Goal: Find contact information: Find contact information

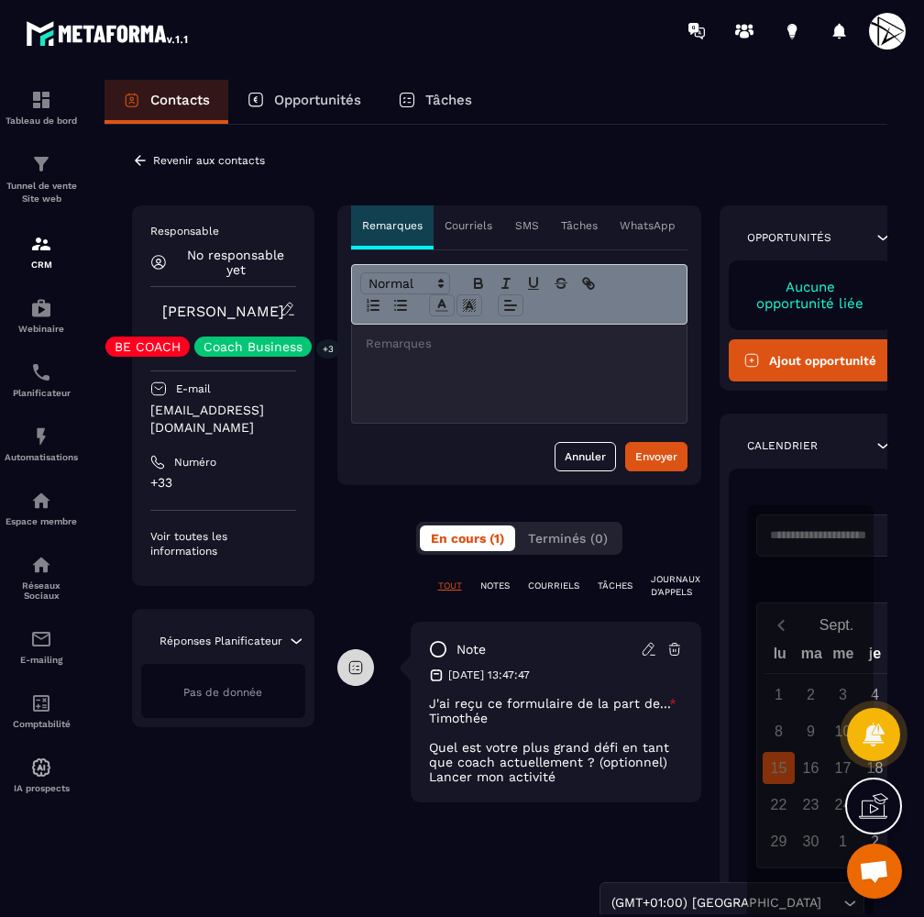
click at [183, 160] on p "Revenir aux contacts" at bounding box center [209, 160] width 112 height 13
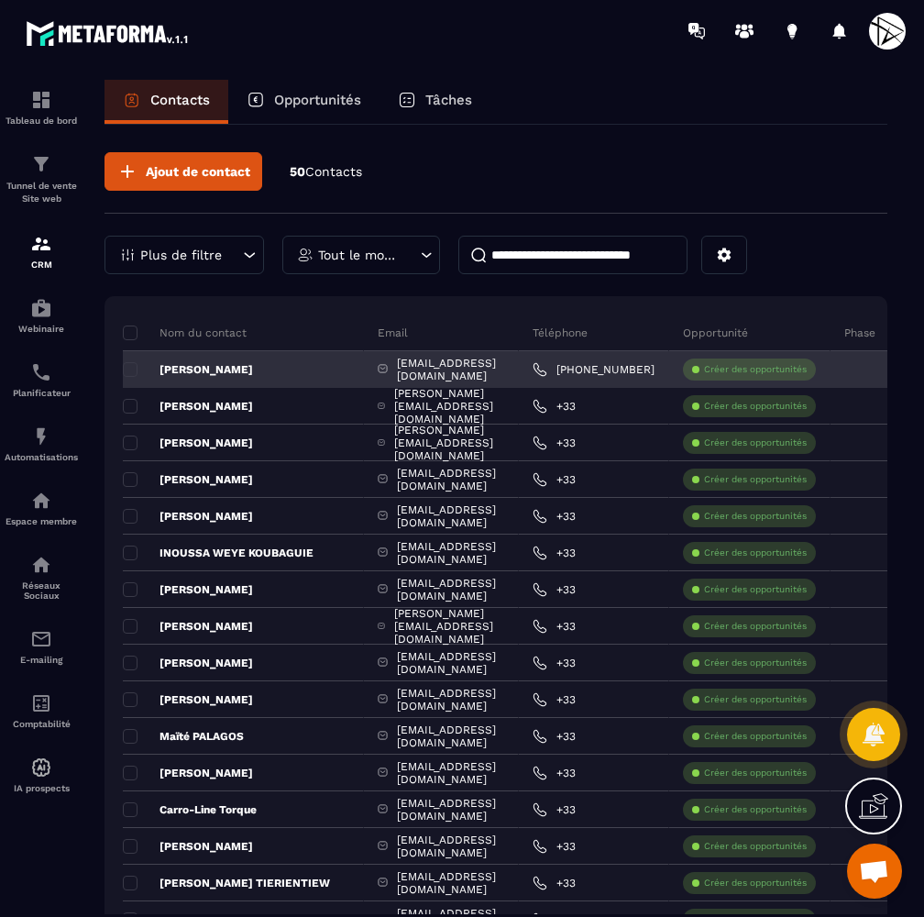
click at [655, 368] on link "[PHONE_NUMBER]" at bounding box center [594, 369] width 122 height 15
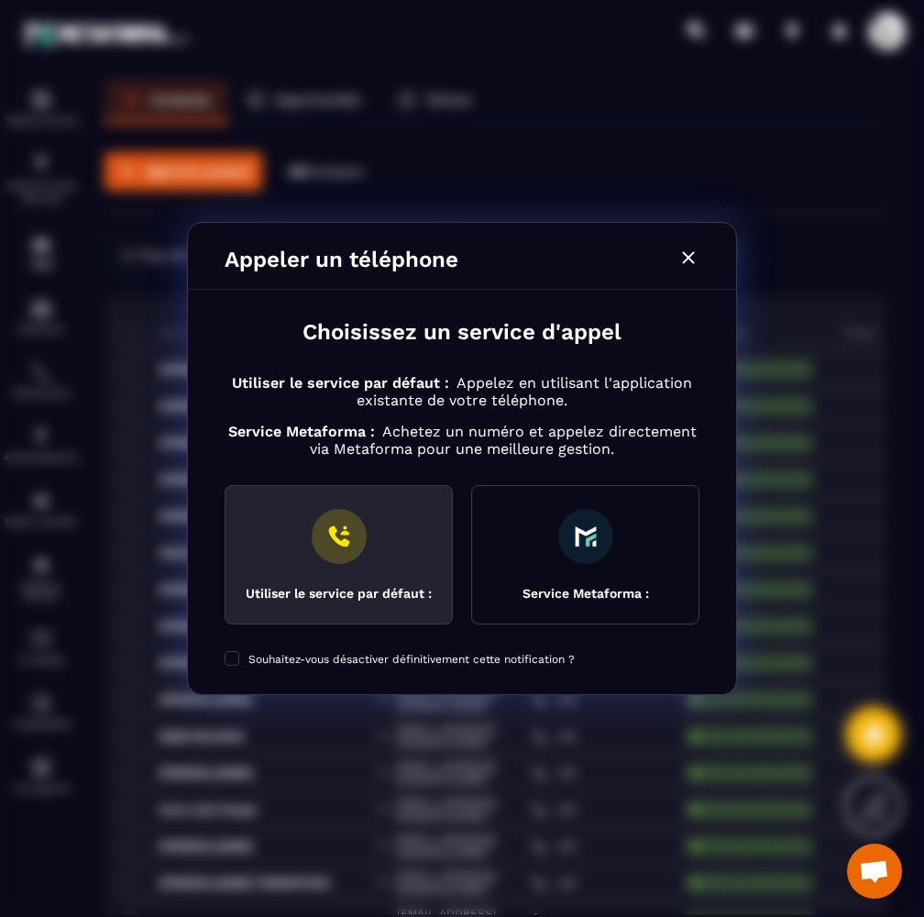
click at [320, 556] on img "Modal window" at bounding box center [339, 536] width 55 height 55
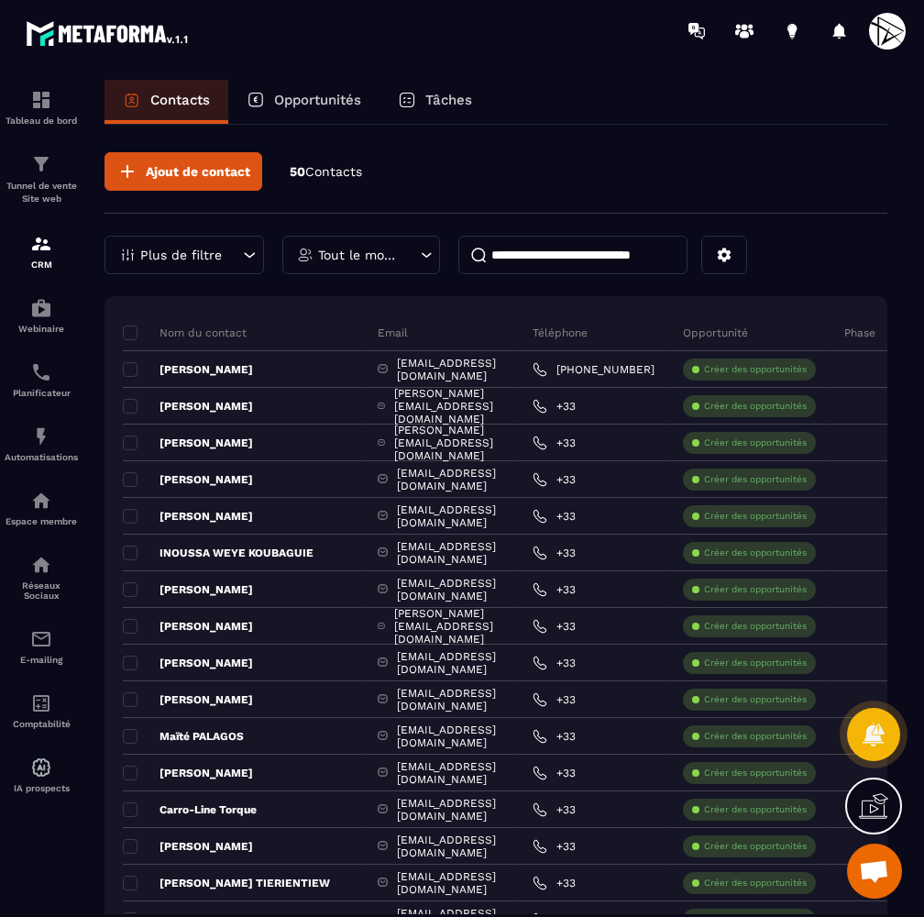
click at [563, 254] on input at bounding box center [572, 255] width 229 height 39
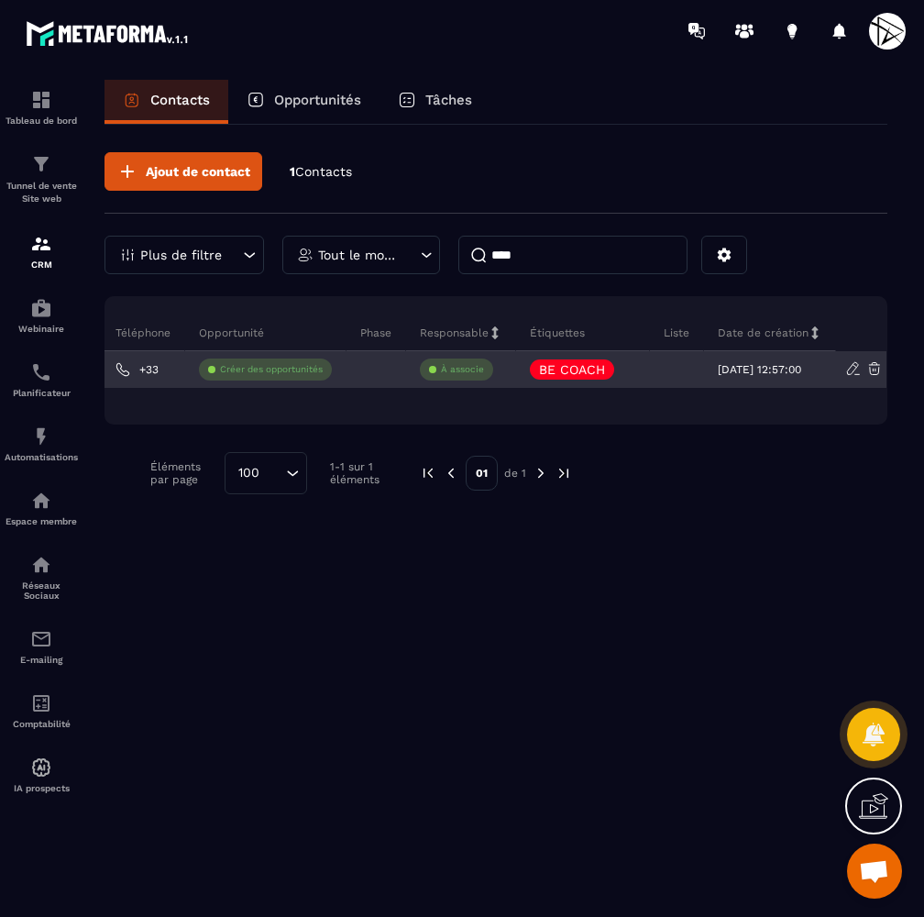
scroll to position [0, 372]
type input "****"
click at [627, 367] on icon at bounding box center [629, 369] width 12 height 12
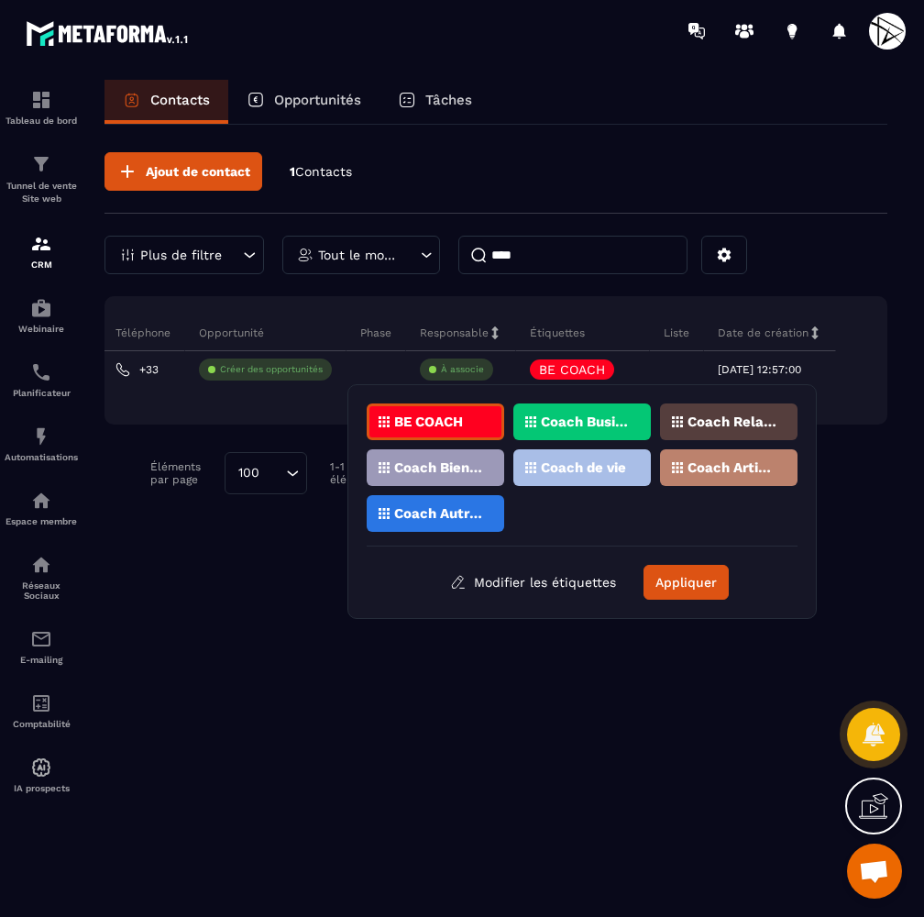
click at [606, 419] on p "Coach Business" at bounding box center [585, 421] width 89 height 13
click at [435, 512] on p "Coach Autres" at bounding box center [438, 513] width 89 height 13
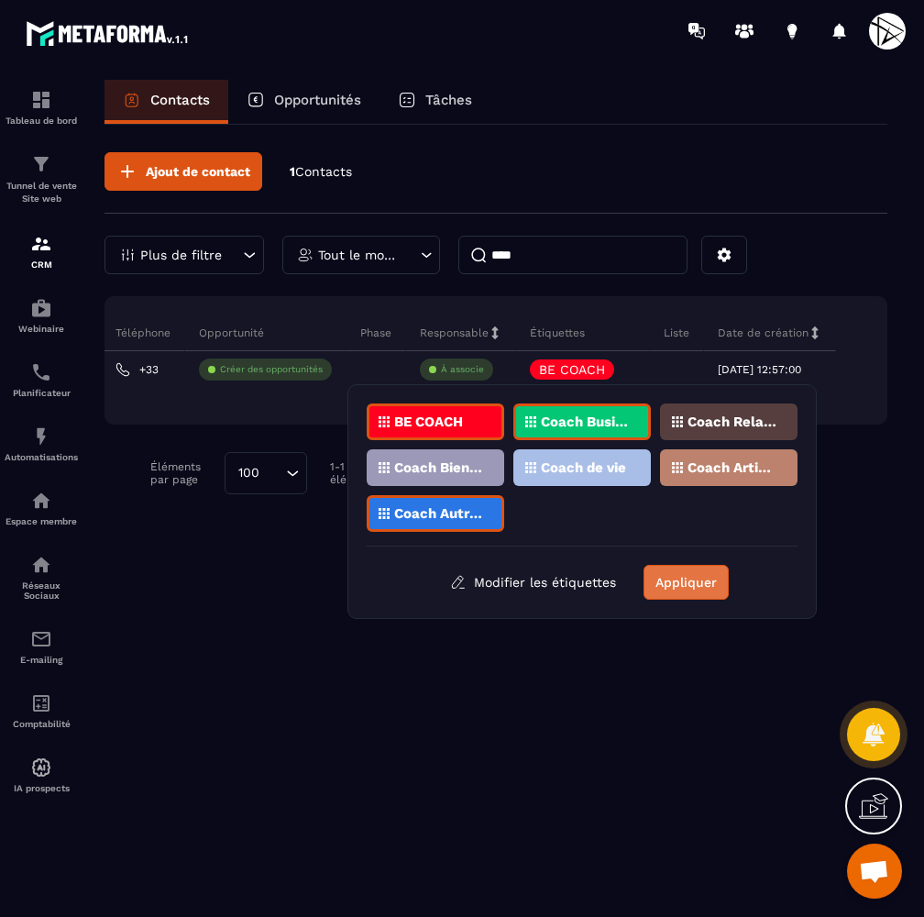
click at [677, 586] on button "Appliquer" at bounding box center [686, 582] width 85 height 35
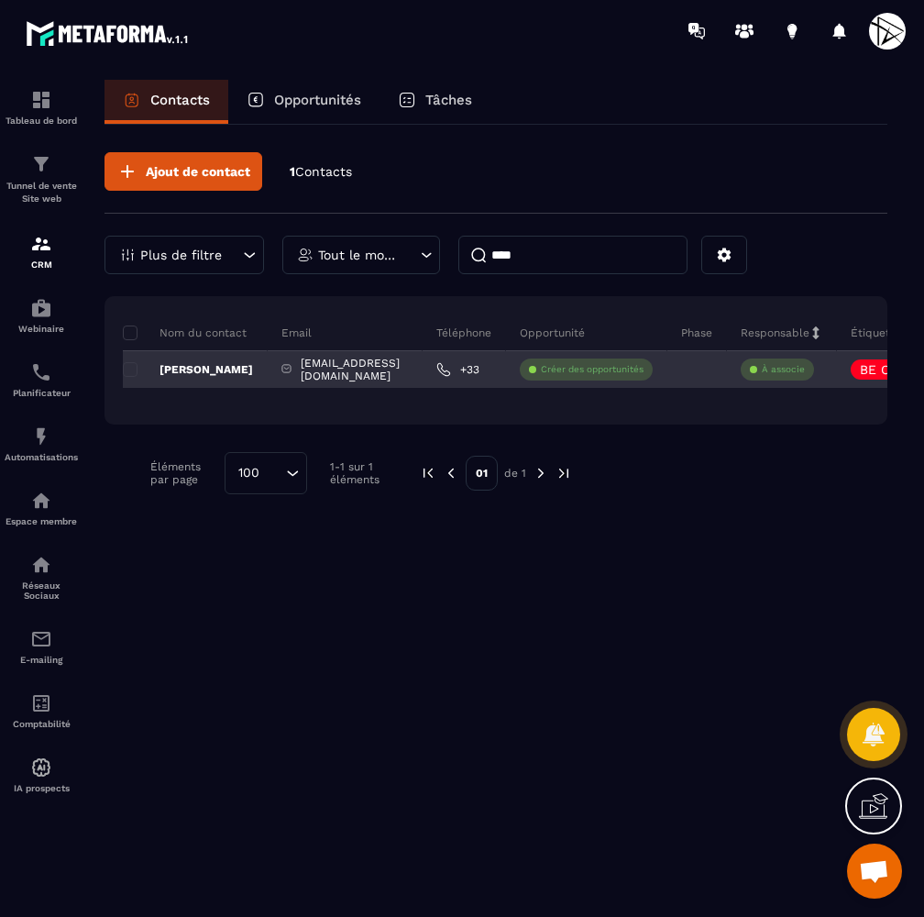
scroll to position [0, 0]
click at [203, 367] on p "[PERSON_NAME]" at bounding box center [188, 369] width 130 height 15
